Goal: Transaction & Acquisition: Purchase product/service

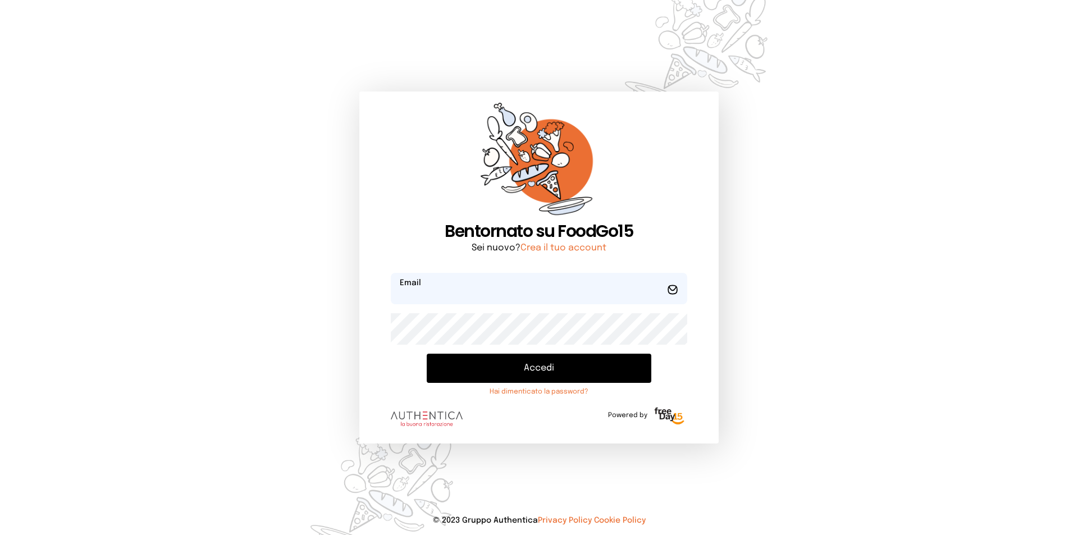
type input "**********"
click at [538, 371] on button "Accedi" at bounding box center [539, 368] width 225 height 29
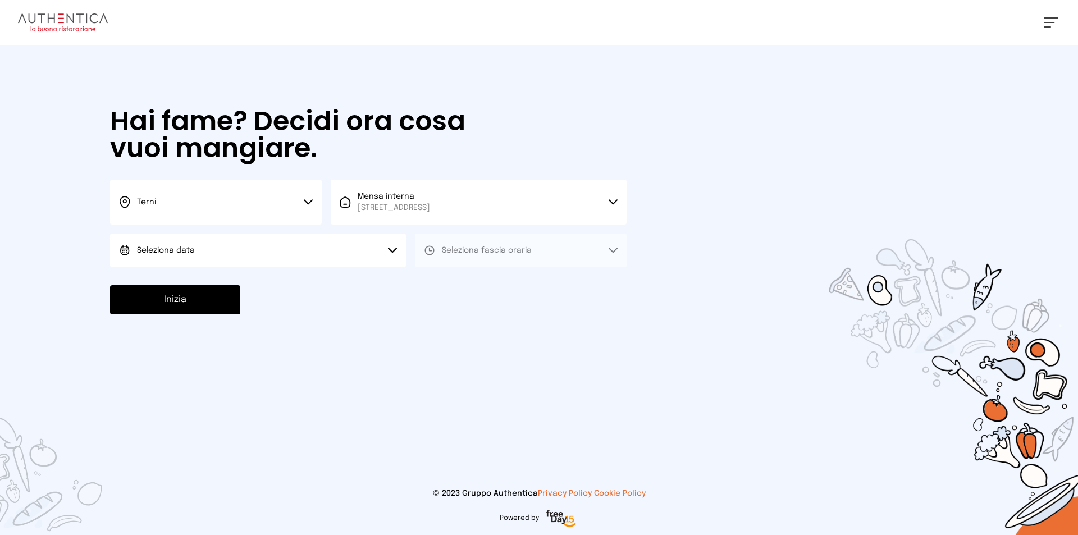
click at [236, 251] on button "Seleziona data" at bounding box center [258, 251] width 296 height 34
click at [227, 276] on li "[DATE], [DATE]" at bounding box center [258, 281] width 296 height 29
click at [613, 248] on icon at bounding box center [613, 251] width 9 height 6
click at [514, 276] on li "Pranzo" at bounding box center [521, 281] width 212 height 29
click at [173, 304] on button "Inizia" at bounding box center [175, 299] width 130 height 29
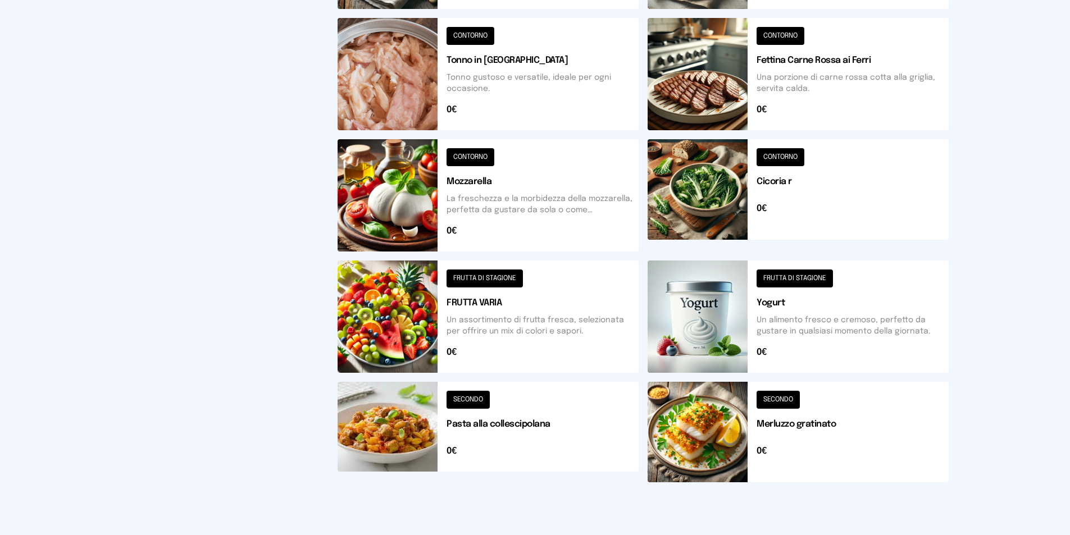
scroll to position [383, 0]
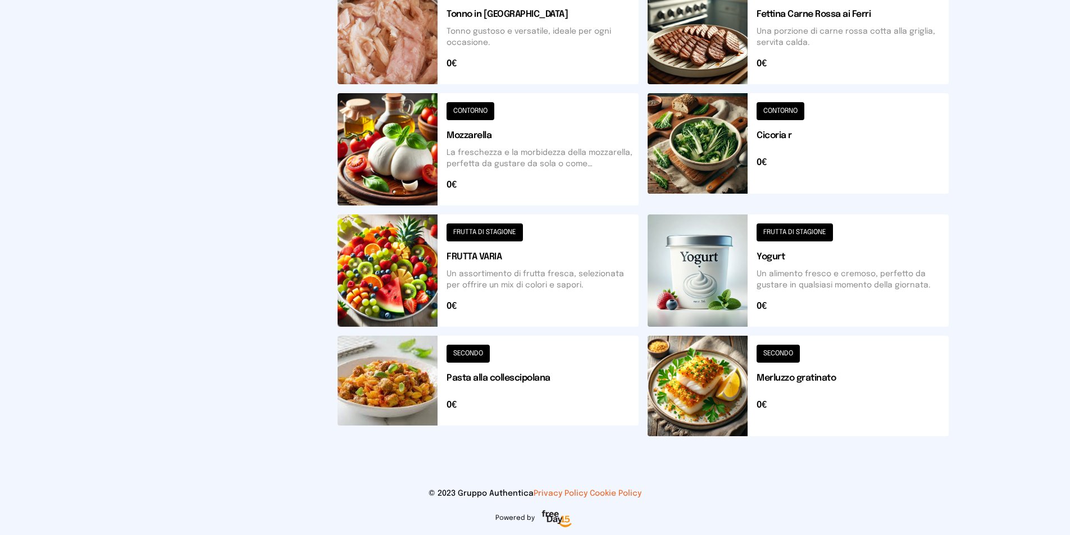
click at [778, 133] on button at bounding box center [798, 149] width 301 height 112
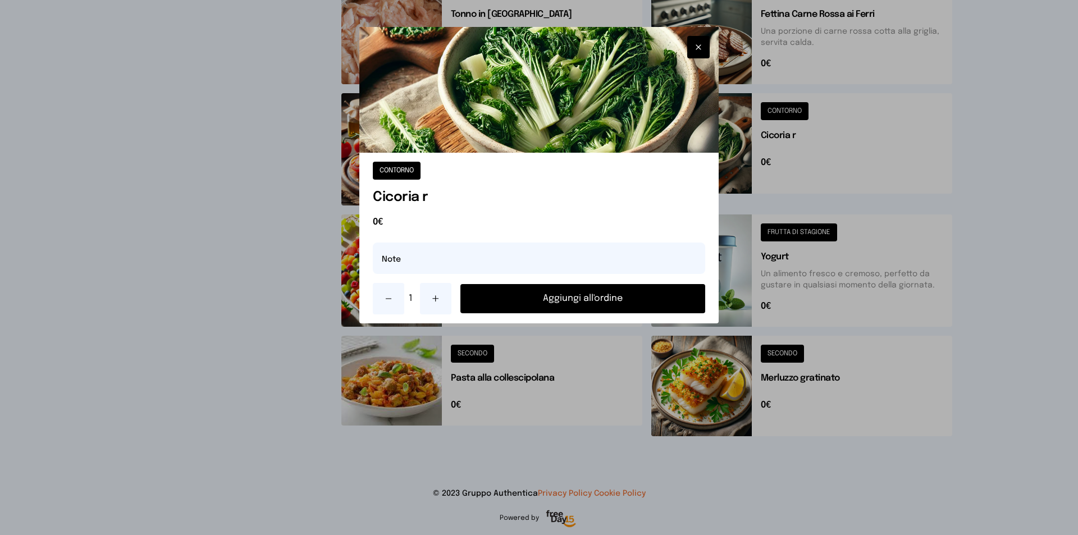
click at [602, 294] on button "Aggiungi all'ordine" at bounding box center [583, 298] width 245 height 29
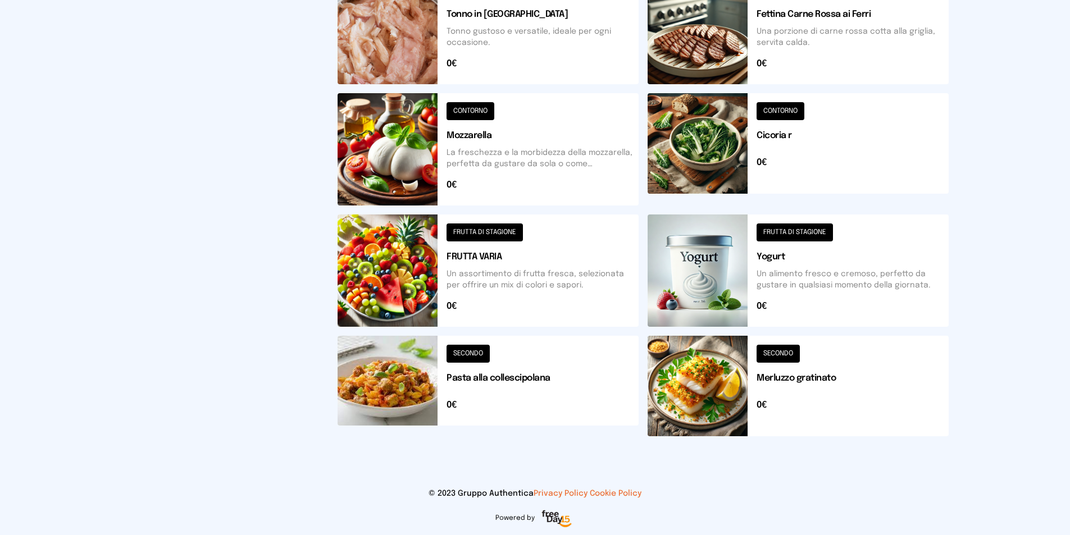
scroll to position [215, 0]
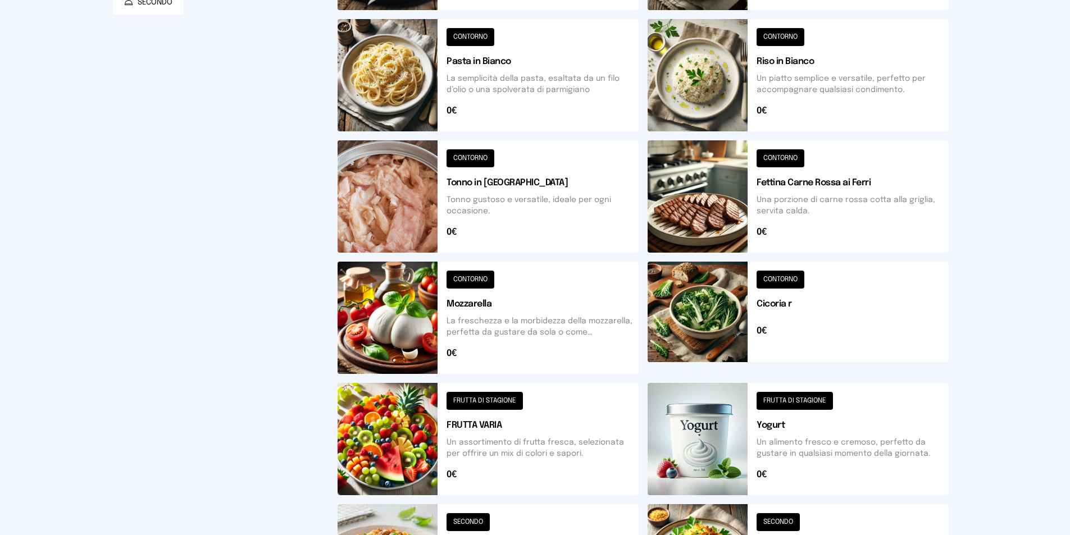
click at [487, 54] on button at bounding box center [488, 75] width 301 height 112
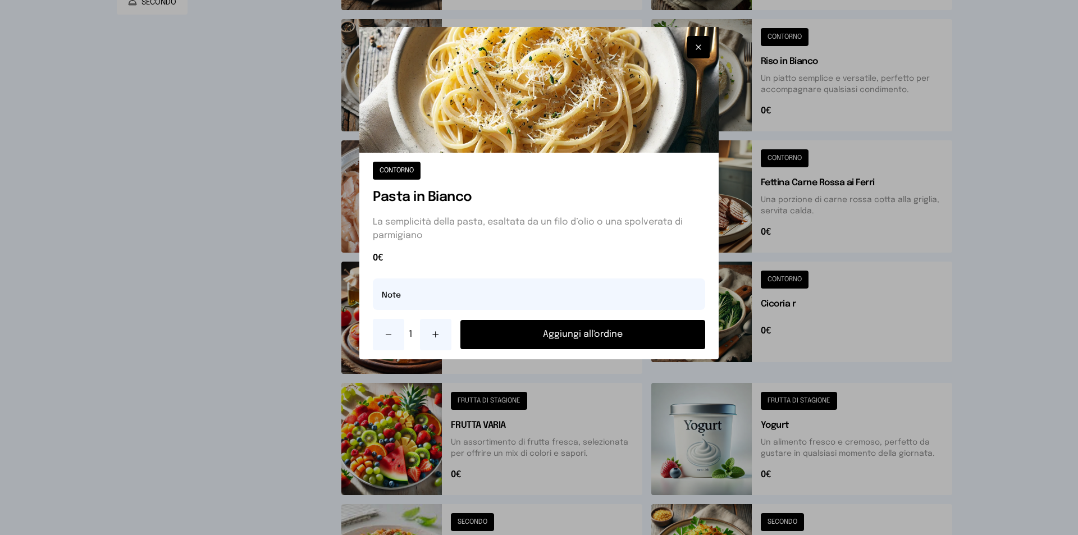
click at [593, 336] on button "Aggiungi all'ordine" at bounding box center [583, 334] width 245 height 29
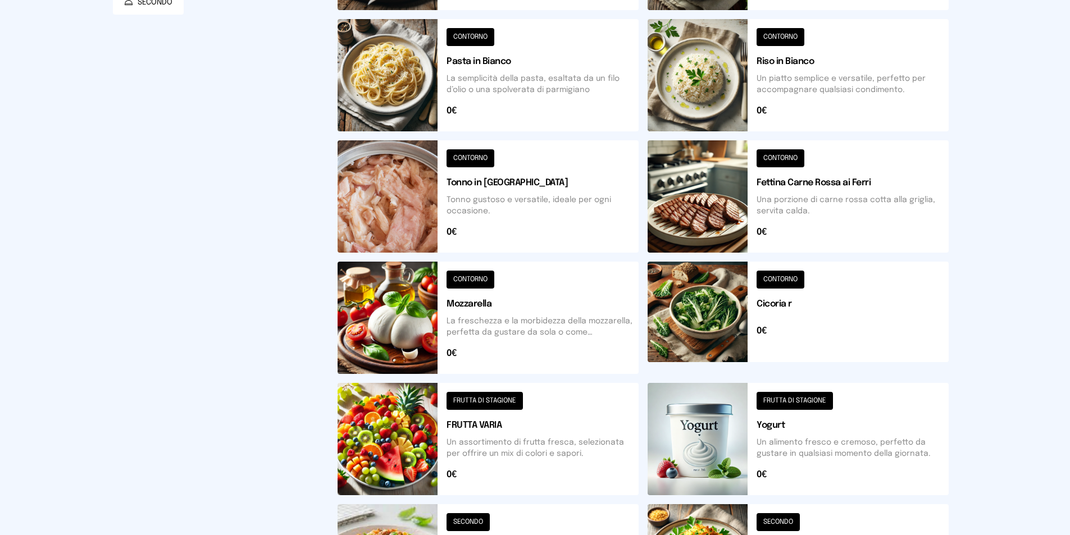
click at [470, 399] on button at bounding box center [488, 439] width 301 height 112
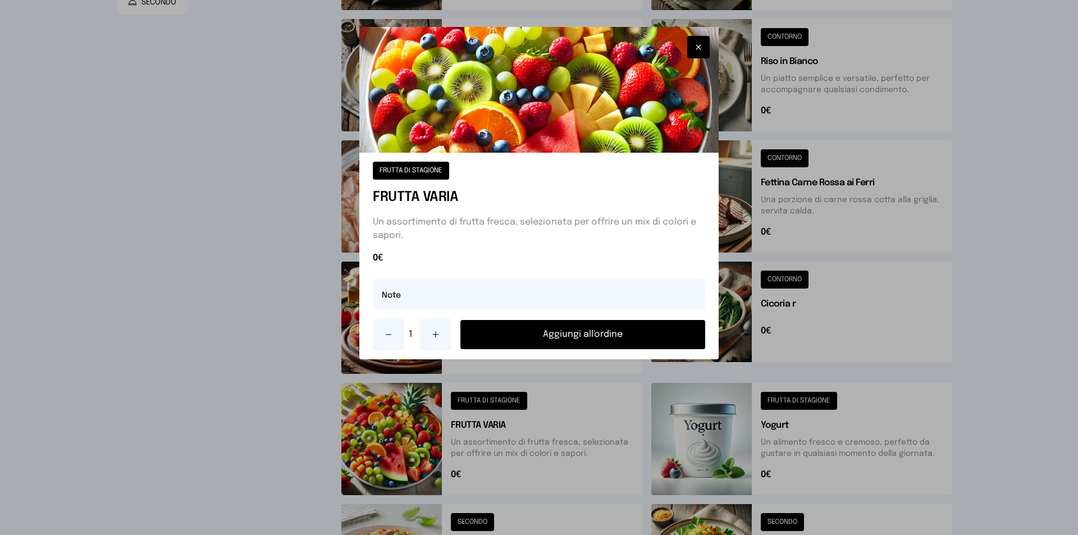
click at [567, 334] on button "Aggiungi all'ordine" at bounding box center [583, 334] width 245 height 29
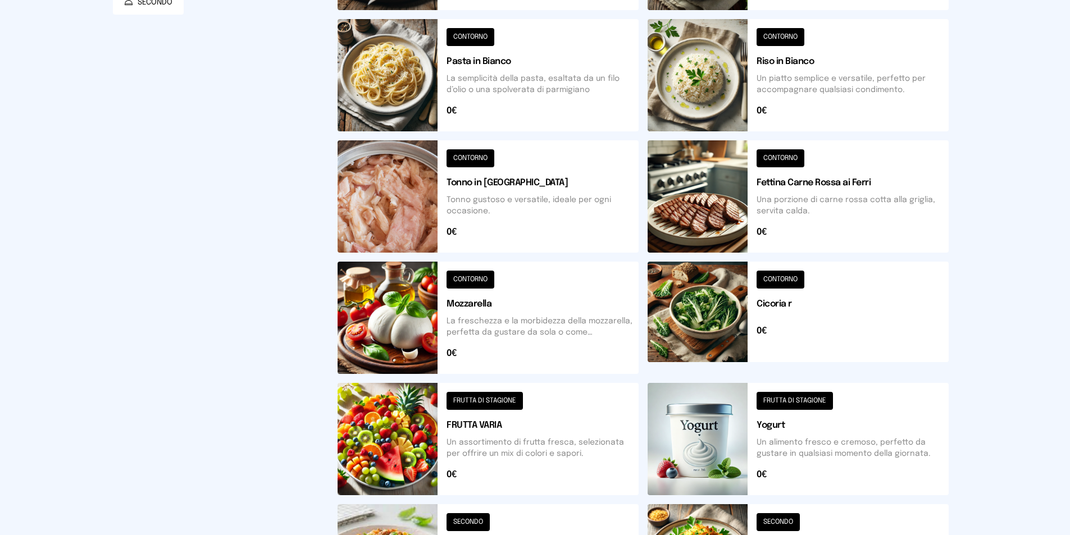
scroll to position [0, 0]
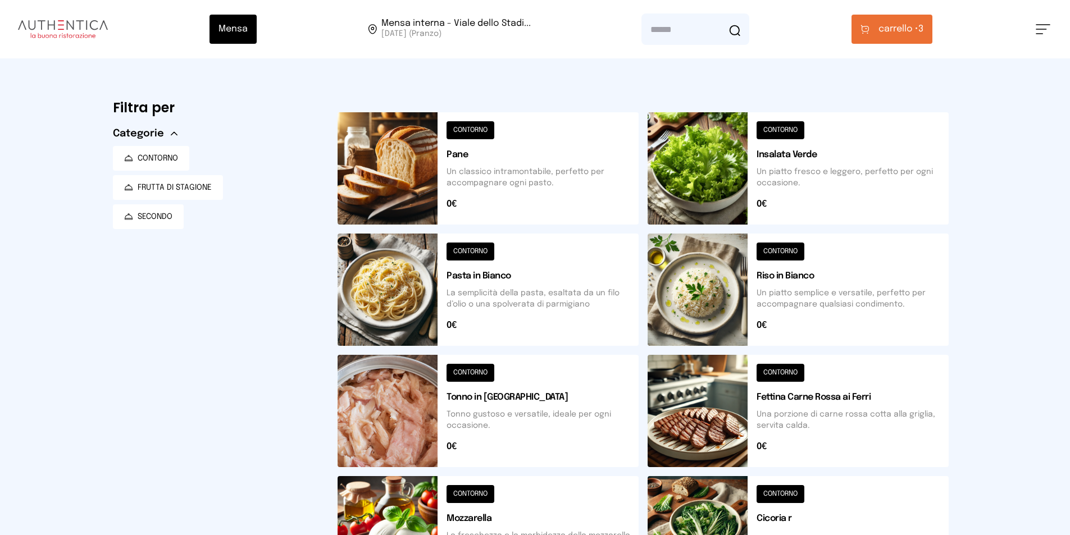
click at [904, 28] on span "carrello •" at bounding box center [898, 28] width 40 height 13
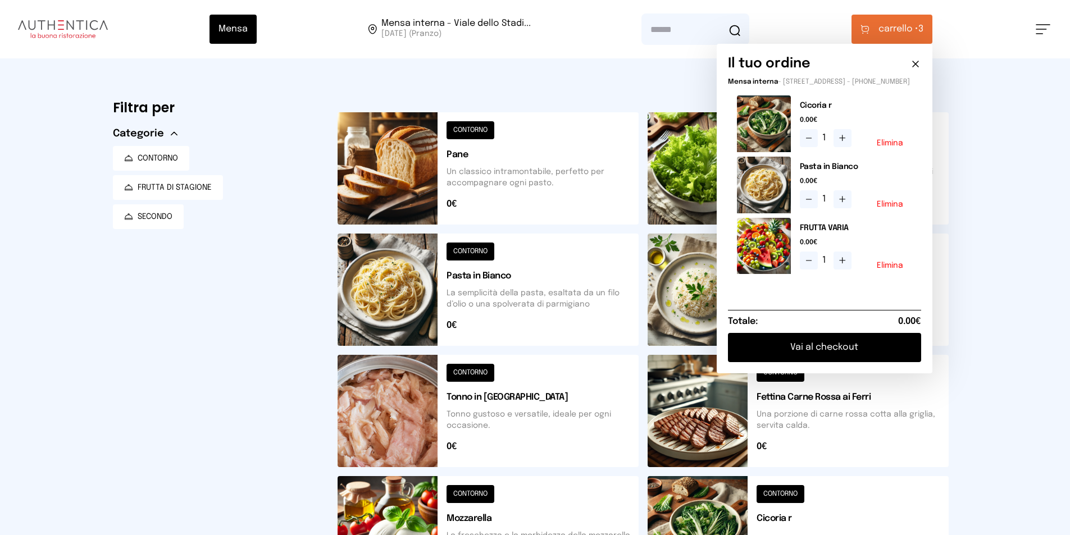
click at [850, 360] on button "Vai al checkout" at bounding box center [824, 347] width 193 height 29
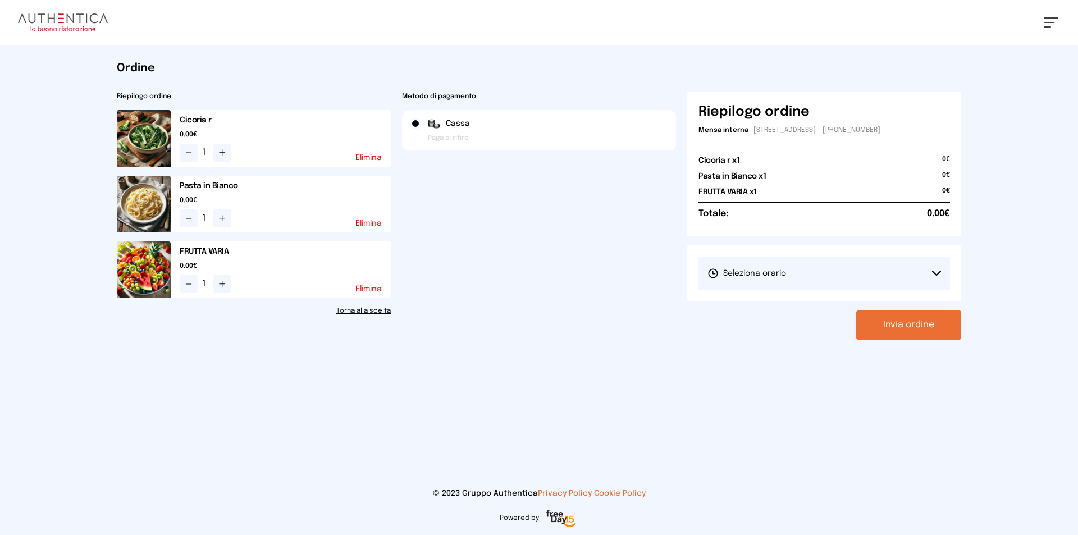
click at [937, 268] on button "Seleziona orario" at bounding box center [825, 274] width 252 height 34
click at [824, 308] on li "1° Turno (13:00 - 15:00)" at bounding box center [825, 304] width 252 height 29
click at [915, 329] on button "Invia ordine" at bounding box center [908, 325] width 105 height 29
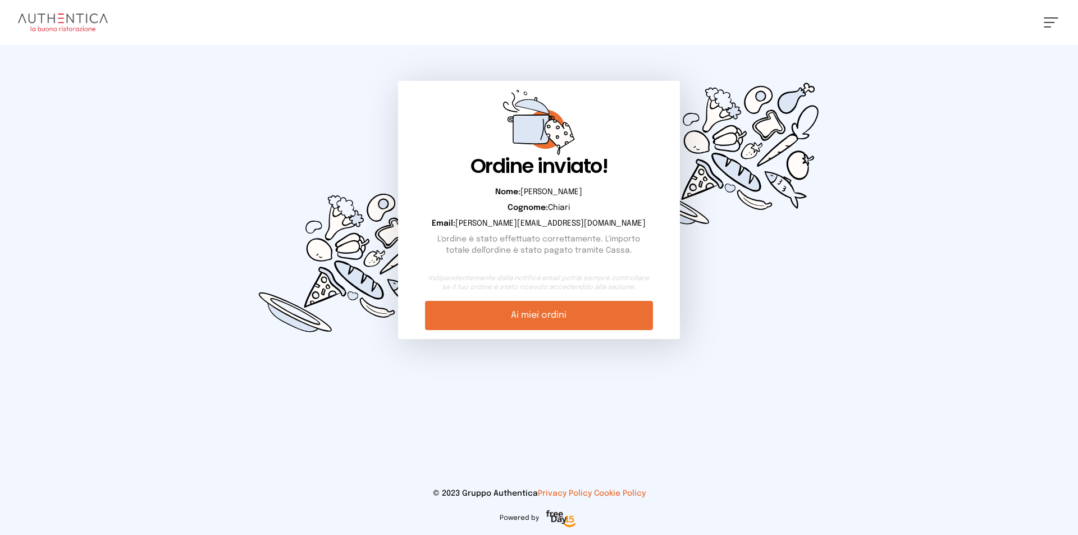
click at [551, 316] on link "Ai miei ordini" at bounding box center [538, 315] width 227 height 29
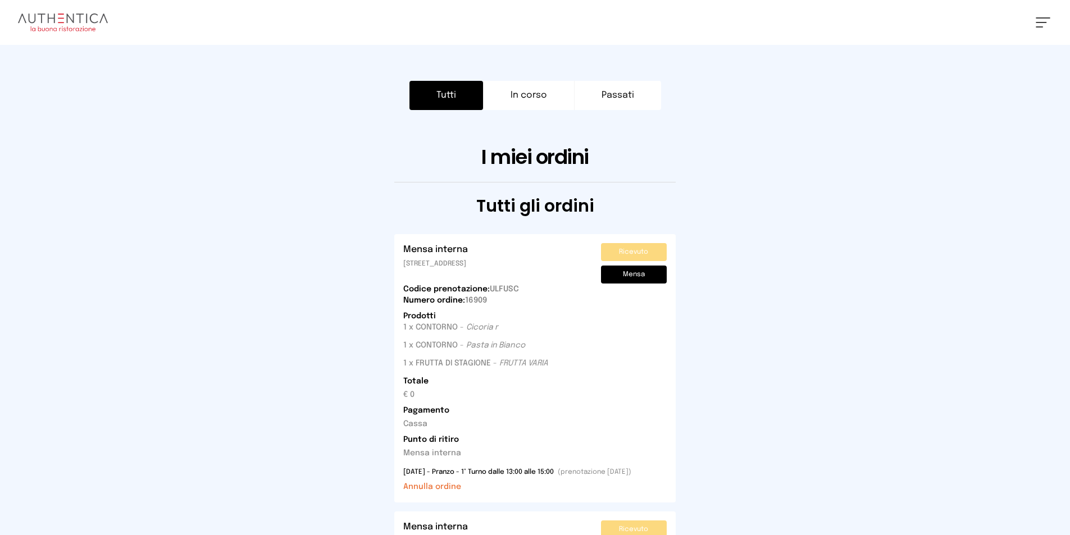
click at [826, 207] on h2 "Tutti gli ordini" at bounding box center [535, 206] width 845 height 20
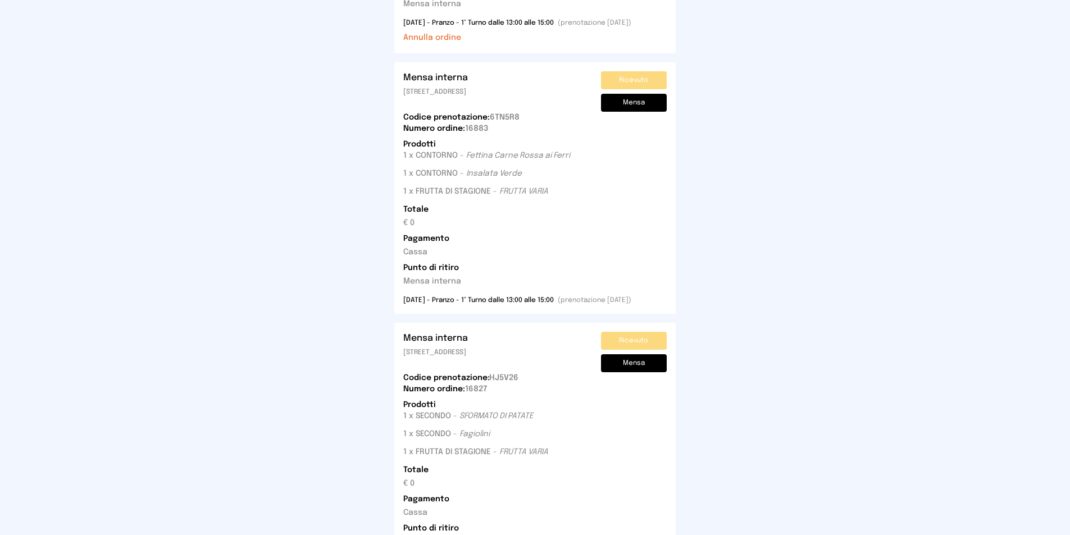
scroll to position [674, 0]
